Goal: Transaction & Acquisition: Purchase product/service

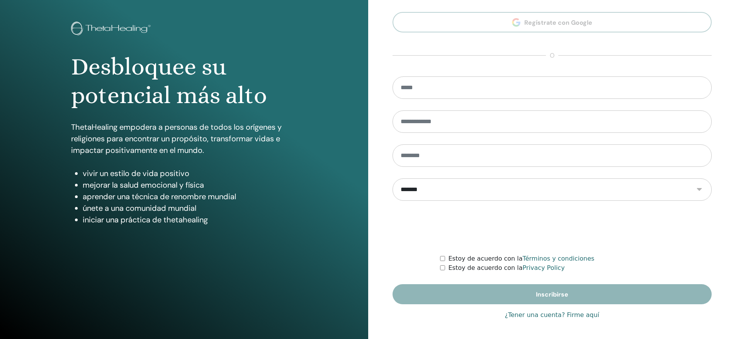
type input "**********"
click at [540, 316] on link "¿Tener una cuenta? Firme aquí" at bounding box center [551, 315] width 95 height 9
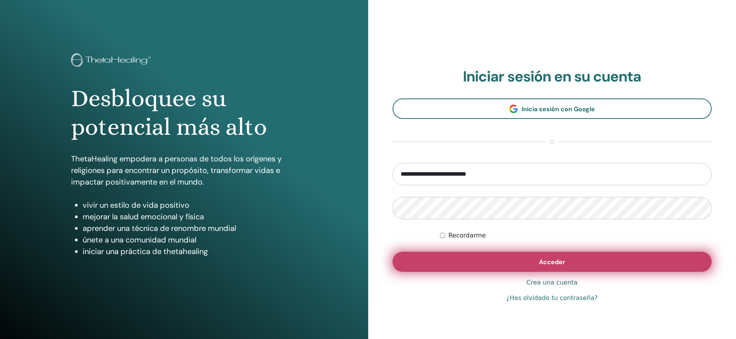
click at [571, 262] on button "Acceder" at bounding box center [551, 262] width 319 height 20
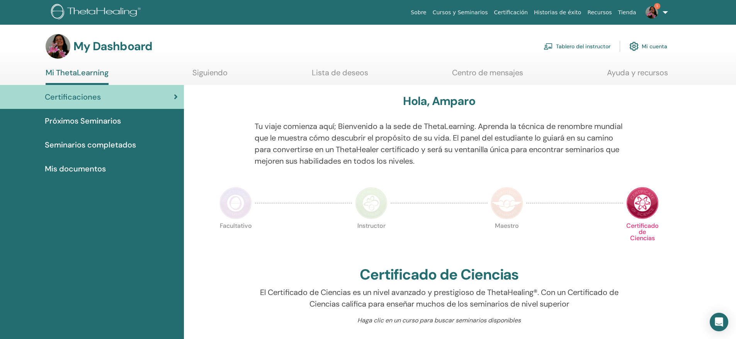
click at [583, 46] on link "Tablero del instructor" at bounding box center [576, 46] width 67 height 17
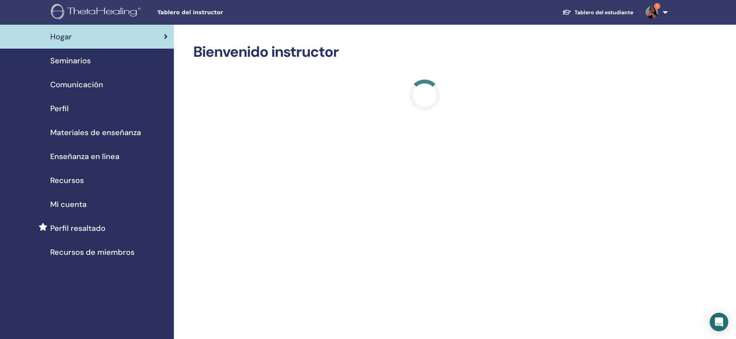
click at [75, 58] on span "Seminarios" at bounding box center [70, 61] width 41 height 12
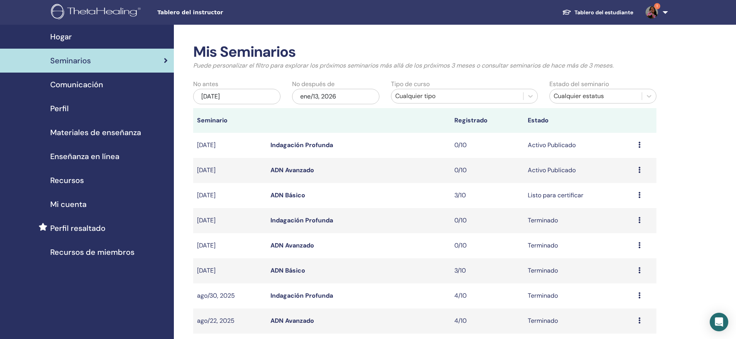
click at [274, 172] on link "ADN Avanzado" at bounding box center [292, 170] width 44 height 8
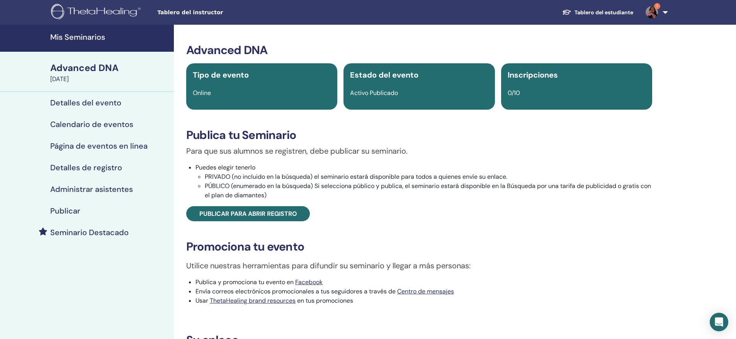
click at [109, 236] on h4 "Seminario Destacado" at bounding box center [89, 232] width 78 height 9
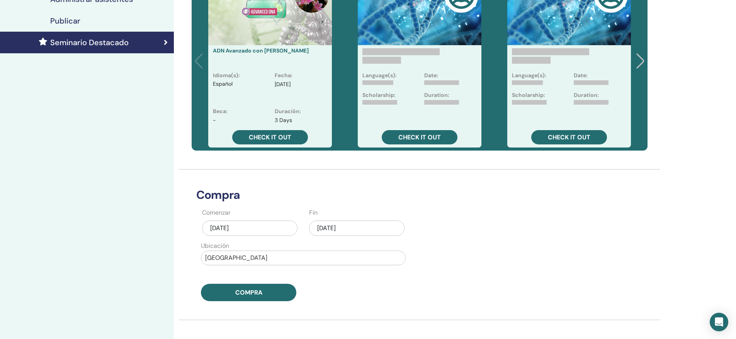
scroll to position [193, 0]
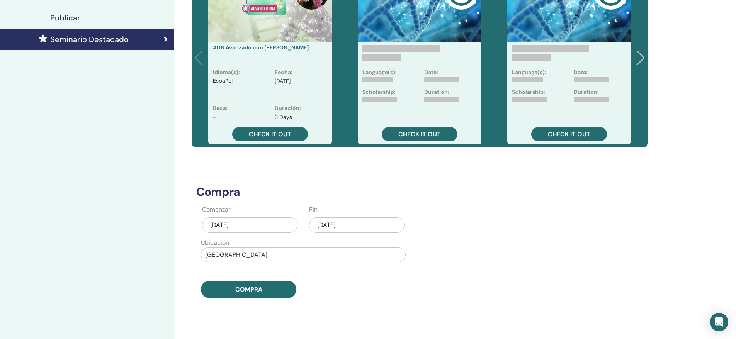
click at [267, 224] on div "oct/13, 2025" at bounding box center [249, 224] width 95 height 15
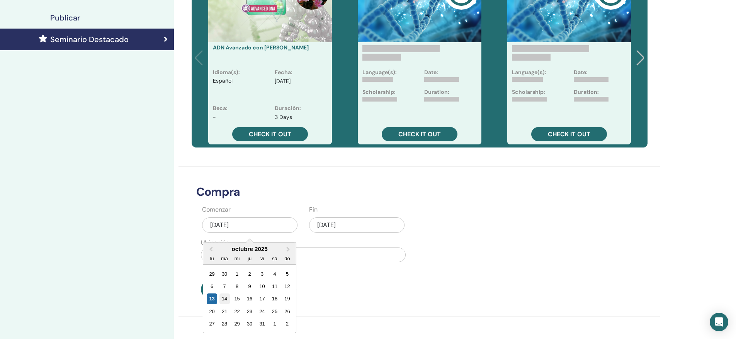
click at [224, 297] on div "14" at bounding box center [224, 299] width 10 height 10
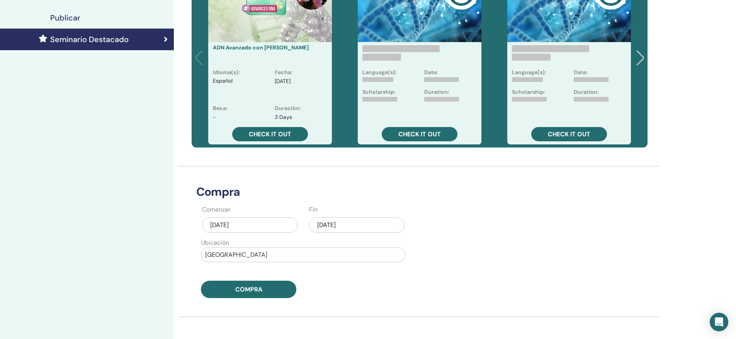
click at [341, 228] on div "oct/13, 2025" at bounding box center [356, 224] width 95 height 15
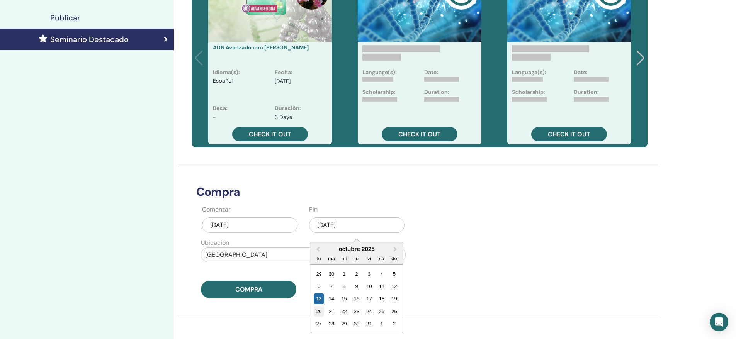
click at [315, 311] on div "20" at bounding box center [319, 311] width 10 height 10
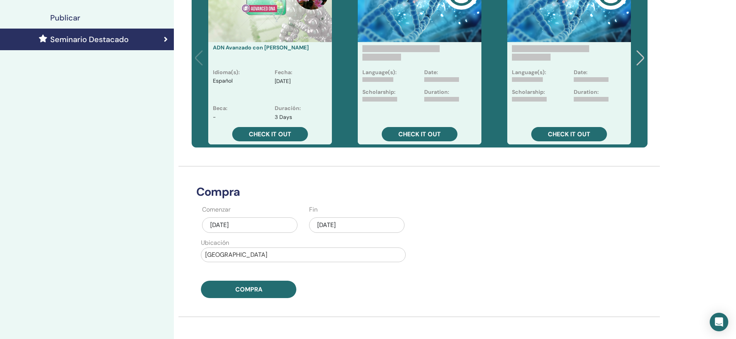
click at [466, 247] on div "Compra Comenzar oct/14, 2025 Fin oct/20, 2025 Ubicación España Compra" at bounding box center [394, 232] width 405 height 132
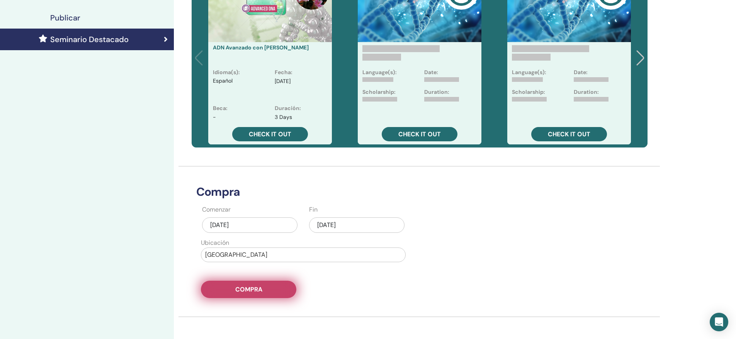
click at [251, 292] on span "Compra" at bounding box center [248, 289] width 27 height 8
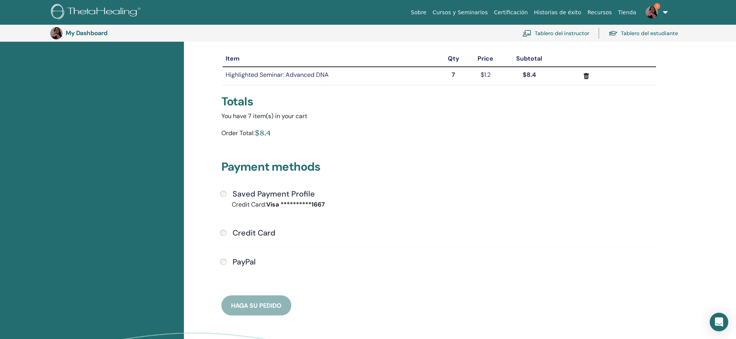
scroll to position [94, 0]
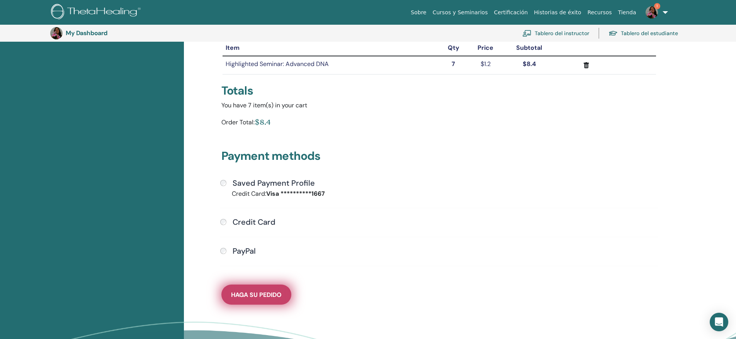
click at [265, 285] on button "Haga su pedido" at bounding box center [256, 295] width 70 height 20
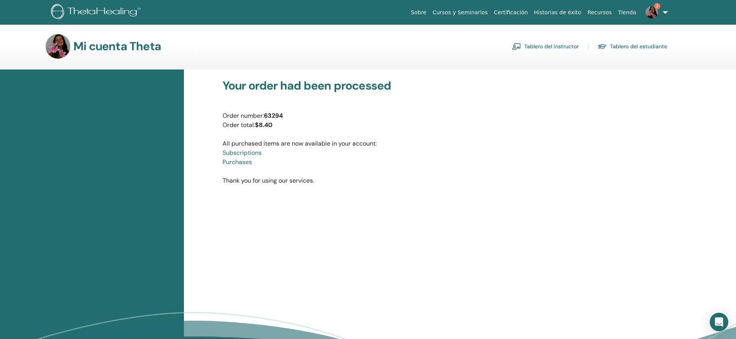
click at [556, 50] on link "Tablero del instructor" at bounding box center [545, 46] width 67 height 12
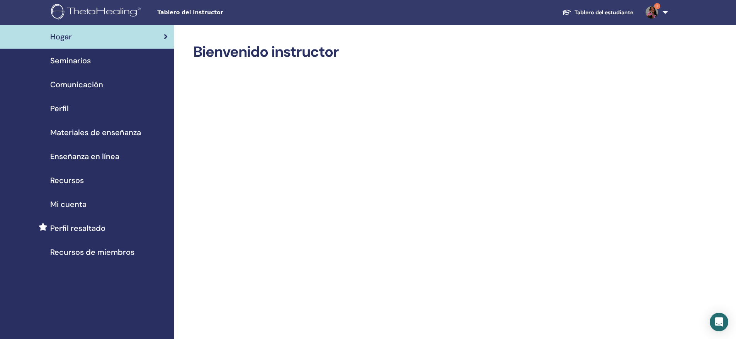
click at [76, 63] on span "Seminarios" at bounding box center [70, 61] width 41 height 12
